Goal: Task Accomplishment & Management: Use online tool/utility

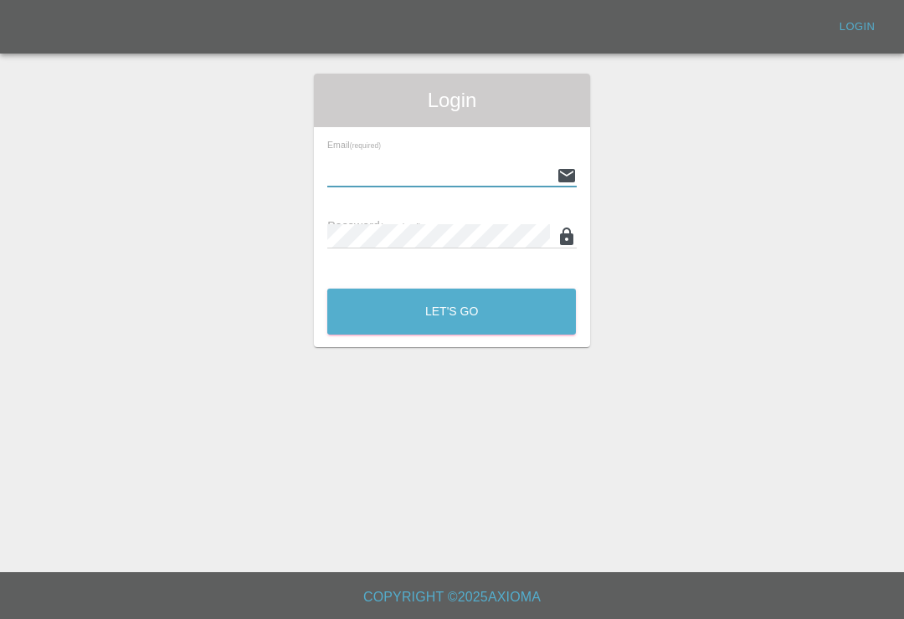
scroll to position [26, 0]
type input "[EMAIL_ADDRESS][DOMAIN_NAME]"
click at [451, 289] on button "Let's Go" at bounding box center [451, 312] width 249 height 46
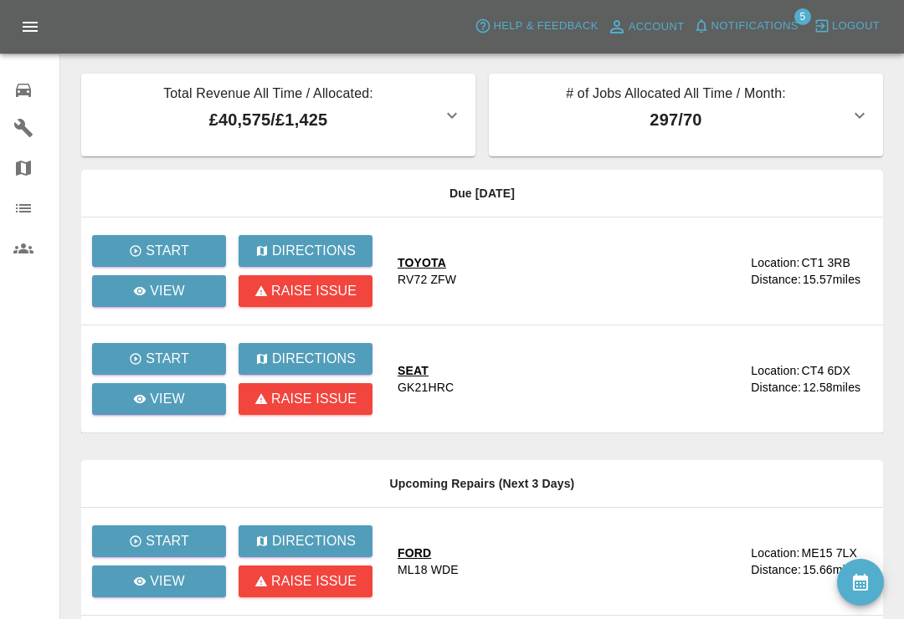
click at [711, 33] on span "Notifications" at bounding box center [754, 26] width 87 height 19
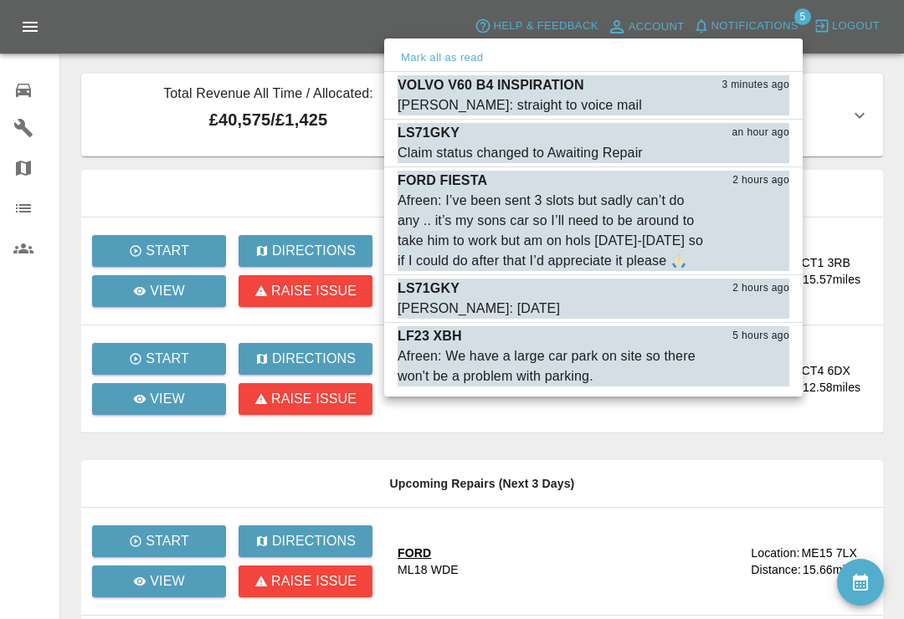
click at [766, 110] on button "Mark as read" at bounding box center [752, 105] width 74 height 19
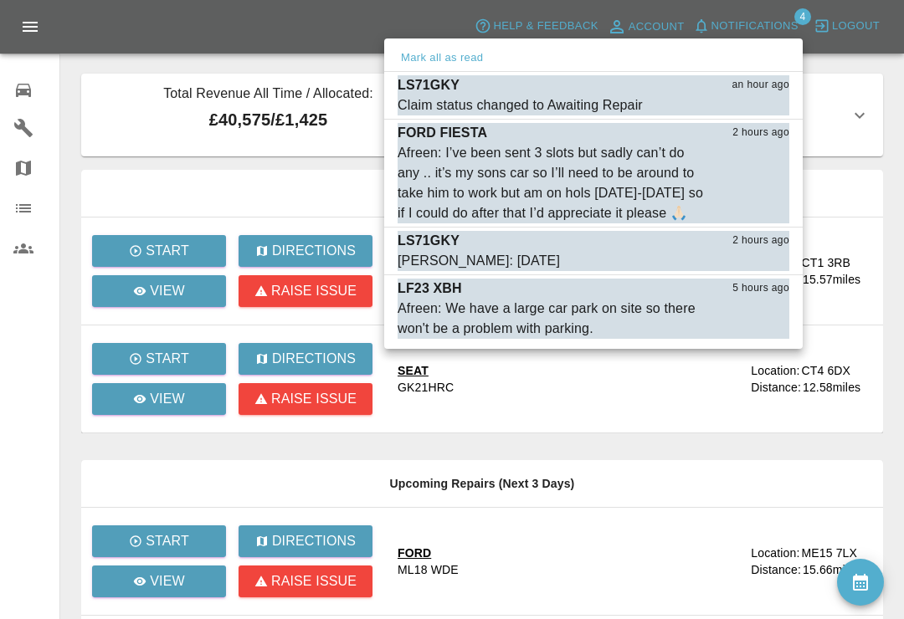
click at [468, 179] on div "Afreen: I’ve been sent 3 slots but sadly can’t do any .. it’s my sons car so I’…" at bounding box center [551, 183] width 308 height 80
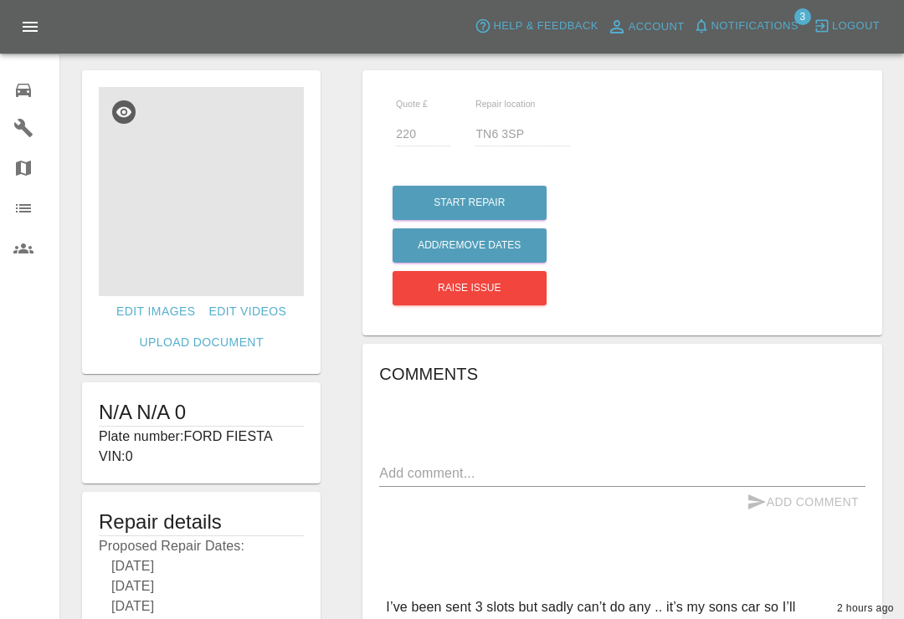
scroll to position [3, 0]
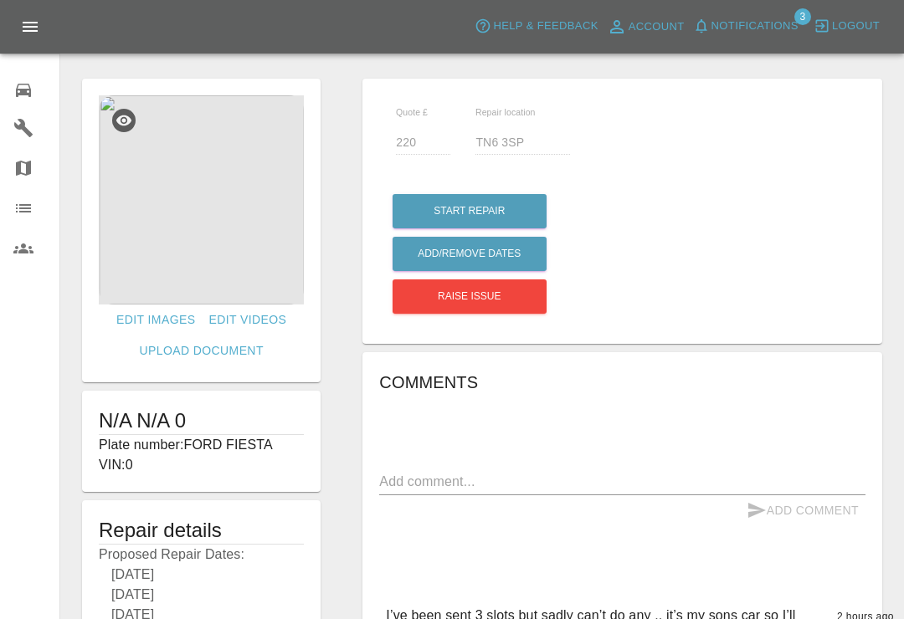
click at [25, 96] on icon at bounding box center [23, 90] width 20 height 20
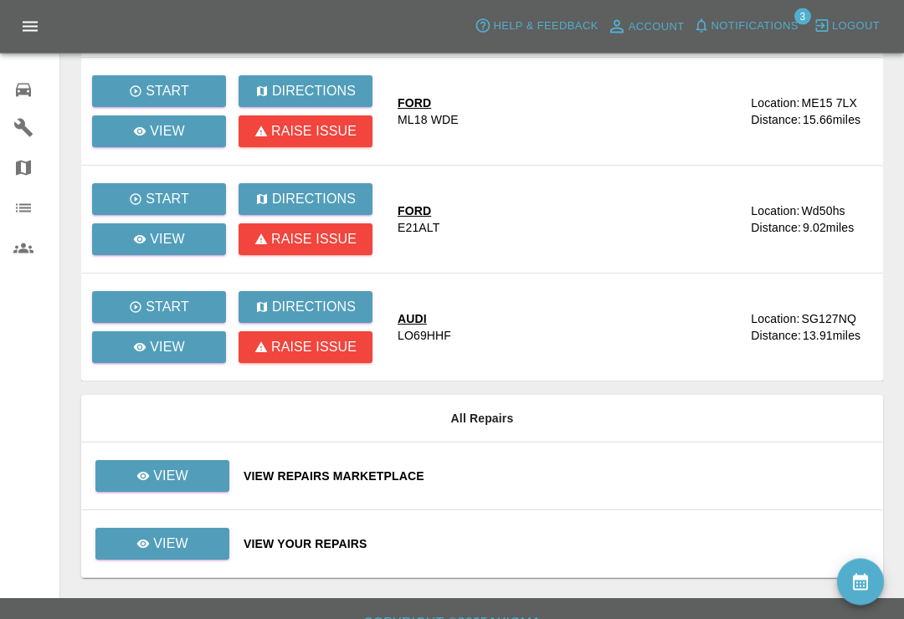
scroll to position [450, 0]
click at [712, 480] on div "View Repairs Marketplace" at bounding box center [556, 476] width 626 height 17
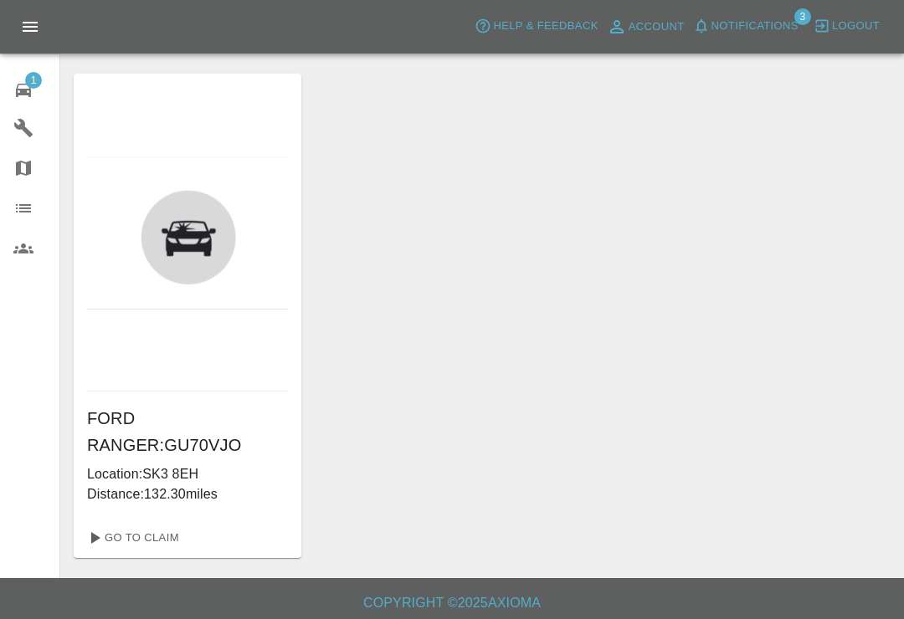
scroll to position [26, 0]
